Goal: Complete application form: Complete application form

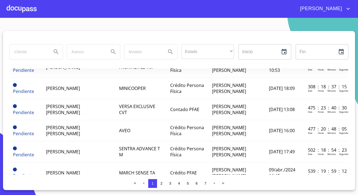
scroll to position [374, 0]
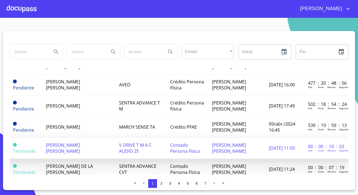
click at [77, 138] on td "[PERSON_NAME] [PERSON_NAME]" at bounding box center [79, 148] width 73 height 21
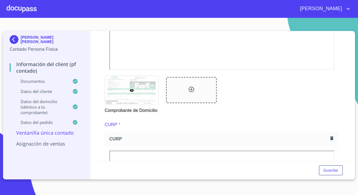
scroll to position [449, 0]
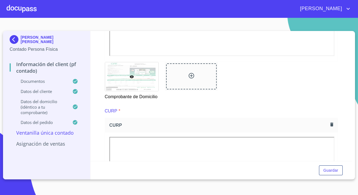
click at [194, 79] on div at bounding box center [191, 76] width 51 height 26
click at [174, 73] on div at bounding box center [191, 76] width 51 height 26
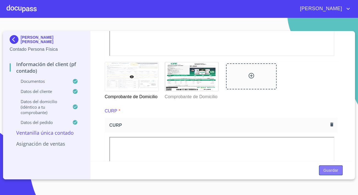
click at [336, 173] on span "Guardar" at bounding box center [330, 170] width 15 height 7
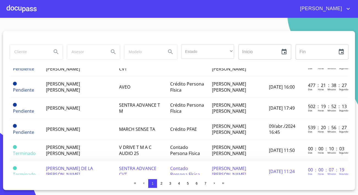
scroll to position [371, 0]
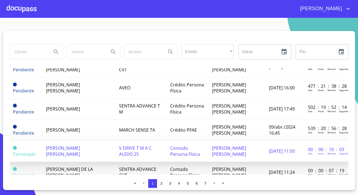
click at [72, 141] on td "[PERSON_NAME] [PERSON_NAME]" at bounding box center [79, 151] width 73 height 21
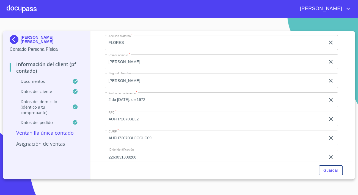
scroll to position [1049, 0]
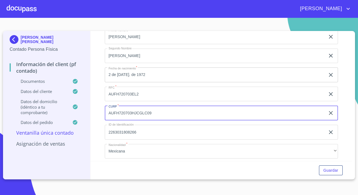
drag, startPoint x: 152, startPoint y: 121, endPoint x: 108, endPoint y: 122, distance: 44.3
click at [108, 121] on input "AUFH720703HJCGLC09" at bounding box center [215, 113] width 220 height 15
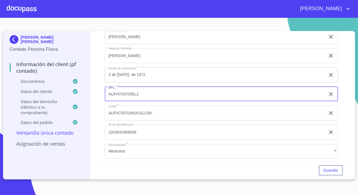
drag, startPoint x: 102, startPoint y: 101, endPoint x: 92, endPoint y: 101, distance: 10.7
click at [92, 101] on div "Información del Client (PF contado) Documentos Documento de identificación.   *…" at bounding box center [221, 96] width 262 height 130
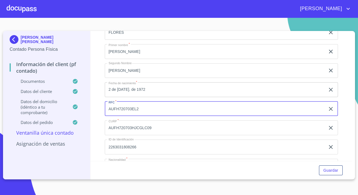
scroll to position [1024, 0]
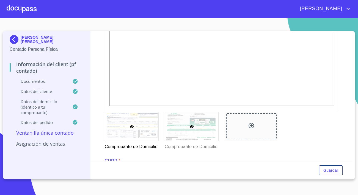
click at [180, 121] on div at bounding box center [191, 126] width 53 height 29
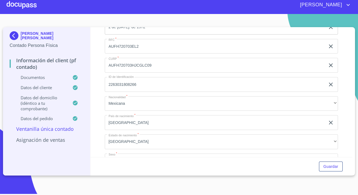
scroll to position [1093, 0]
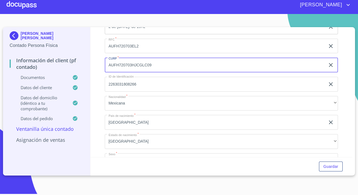
drag, startPoint x: 153, startPoint y: 71, endPoint x: 85, endPoint y: 66, distance: 68.3
click at [85, 66] on div "[PERSON_NAME] [PERSON_NAME] Contado Persona Física Información del Client (PF c…" at bounding box center [177, 101] width 349 height 149
